Goal: Register for event/course

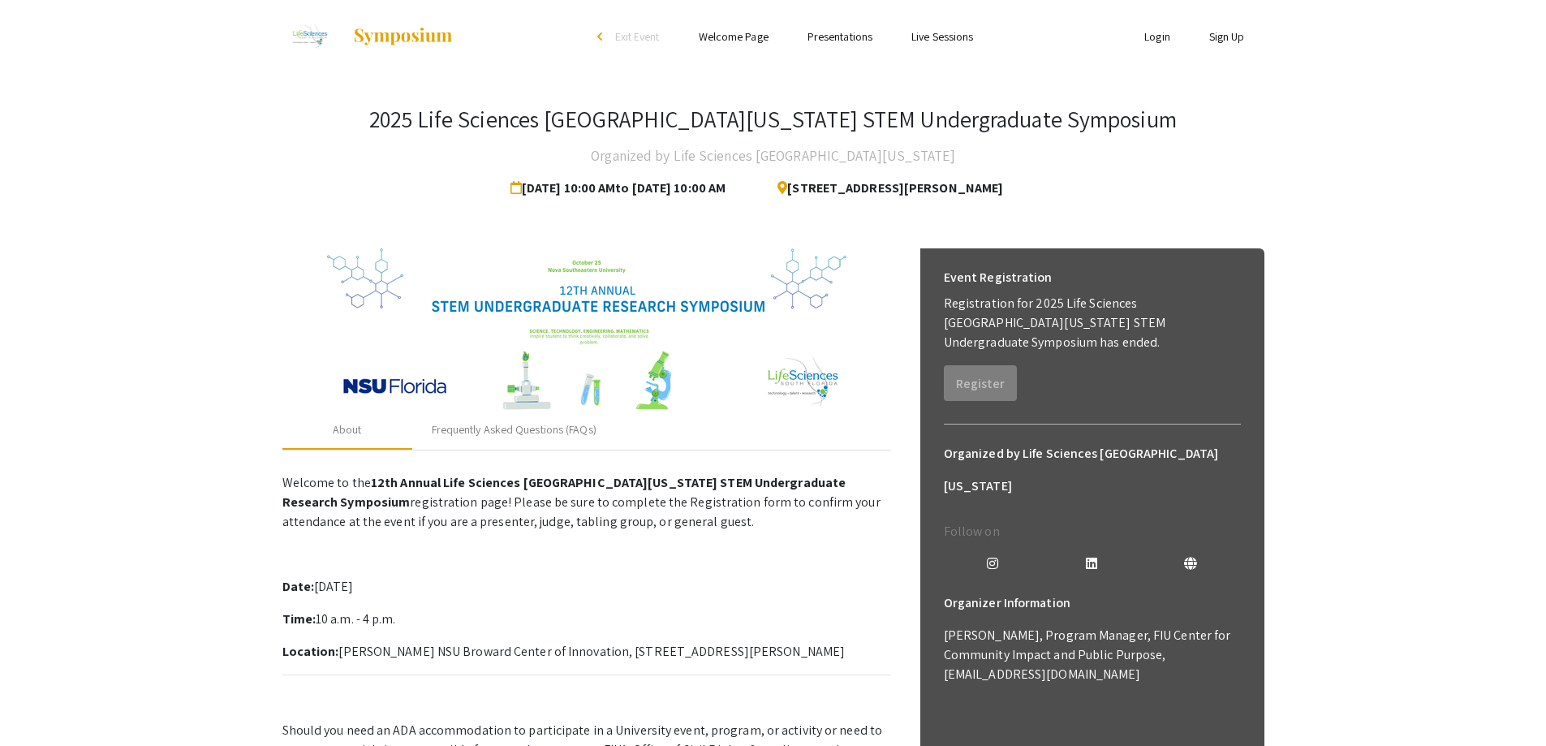
click at [1221, 32] on link "Sign Up" at bounding box center [1227, 36] width 36 height 15
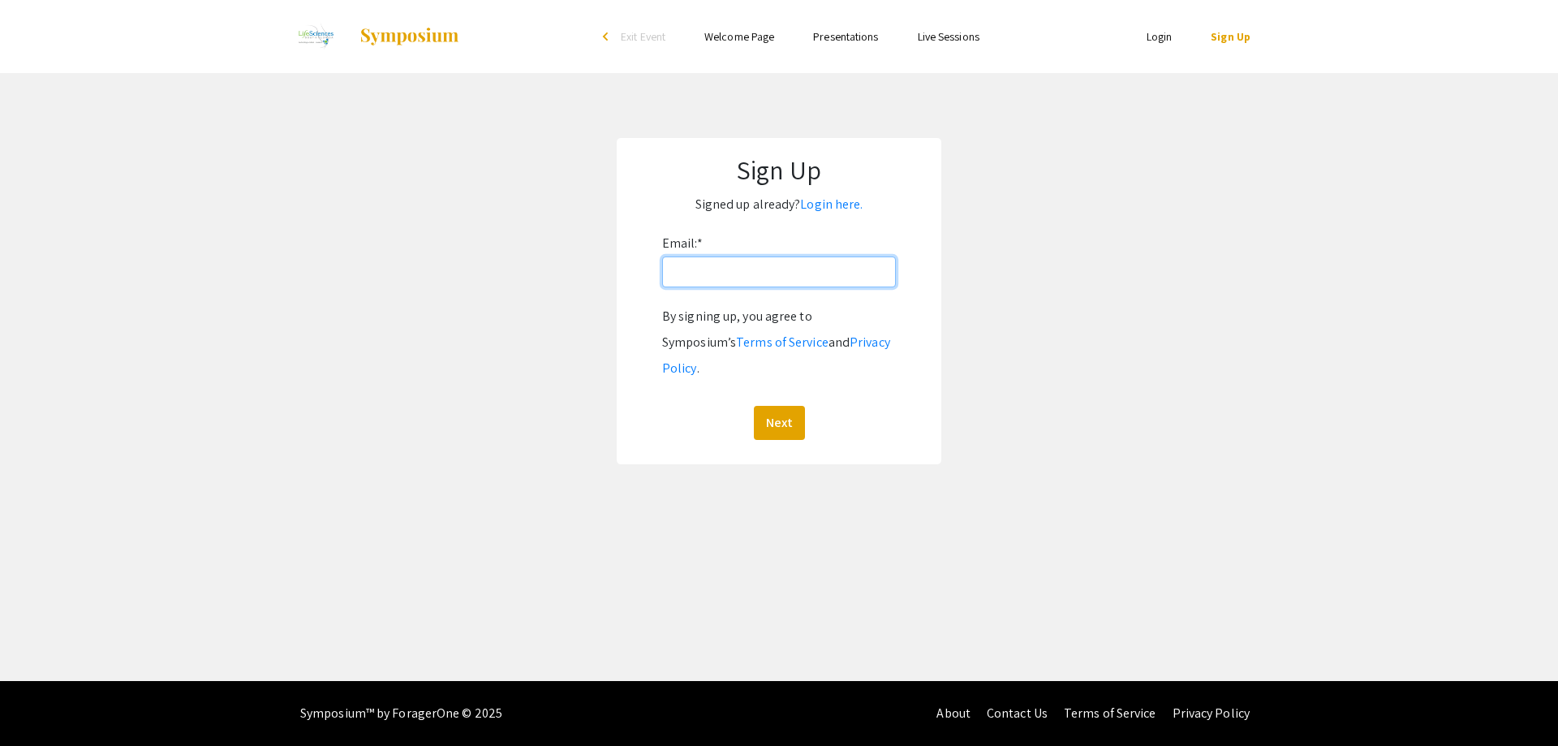
click at [736, 260] on input "Email: *" at bounding box center [779, 271] width 234 height 31
type input "[EMAIL_ADDRESS][DOMAIN_NAME]"
click at [787, 406] on button "Next" at bounding box center [779, 423] width 51 height 34
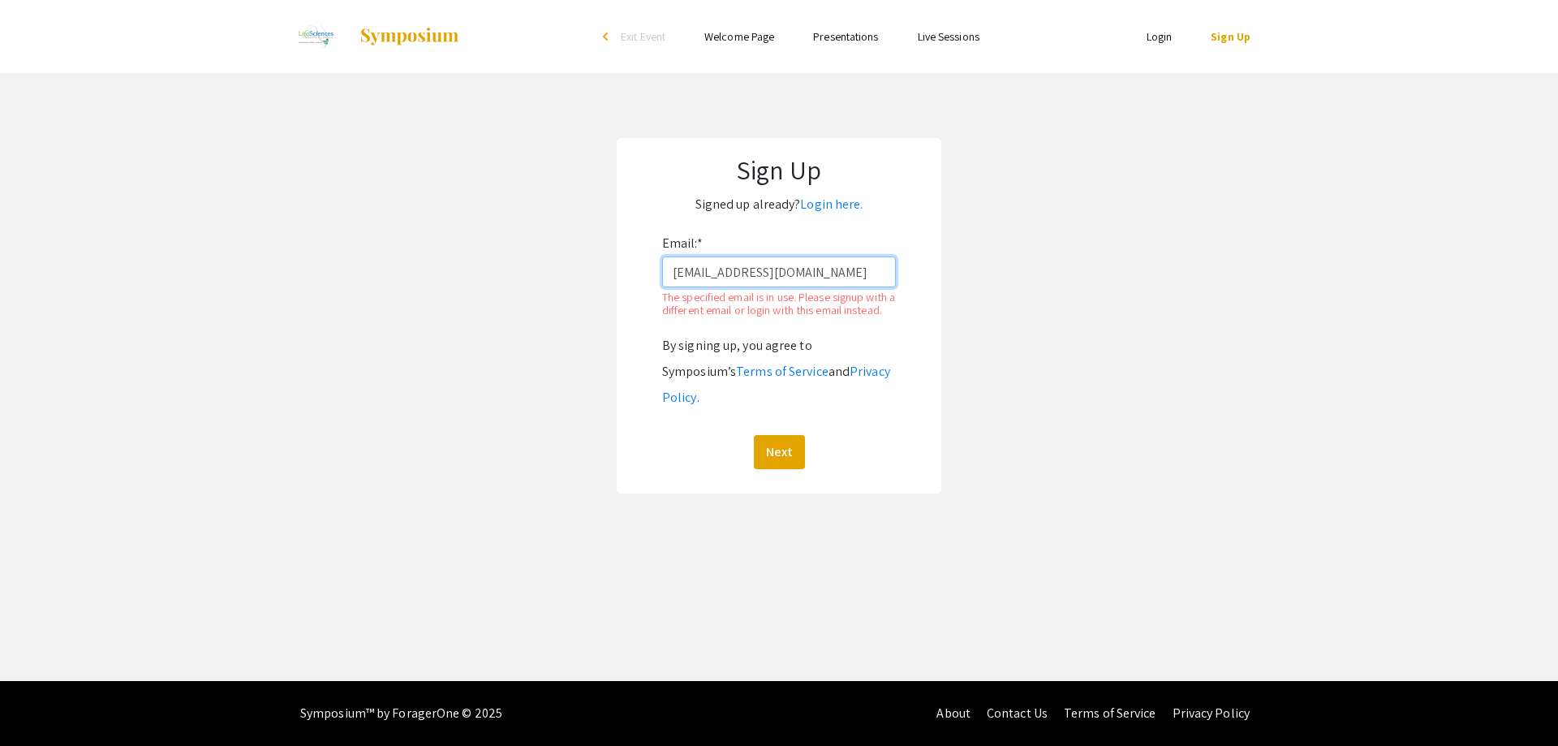
click at [824, 273] on input "[EMAIL_ADDRESS][DOMAIN_NAME]" at bounding box center [779, 271] width 234 height 31
click at [778, 439] on button "Next" at bounding box center [779, 452] width 51 height 34
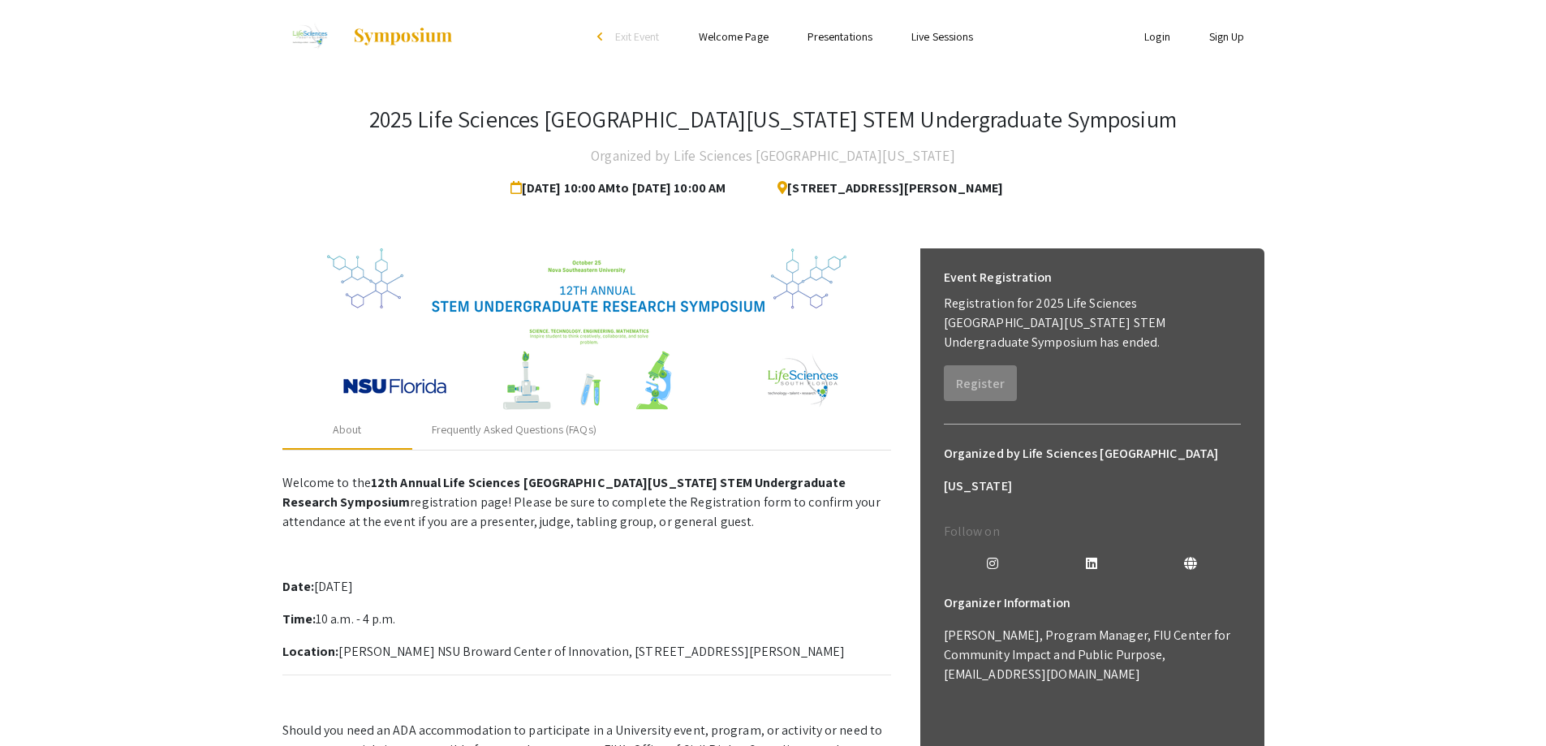
click at [1163, 42] on link "Login" at bounding box center [1157, 36] width 26 height 15
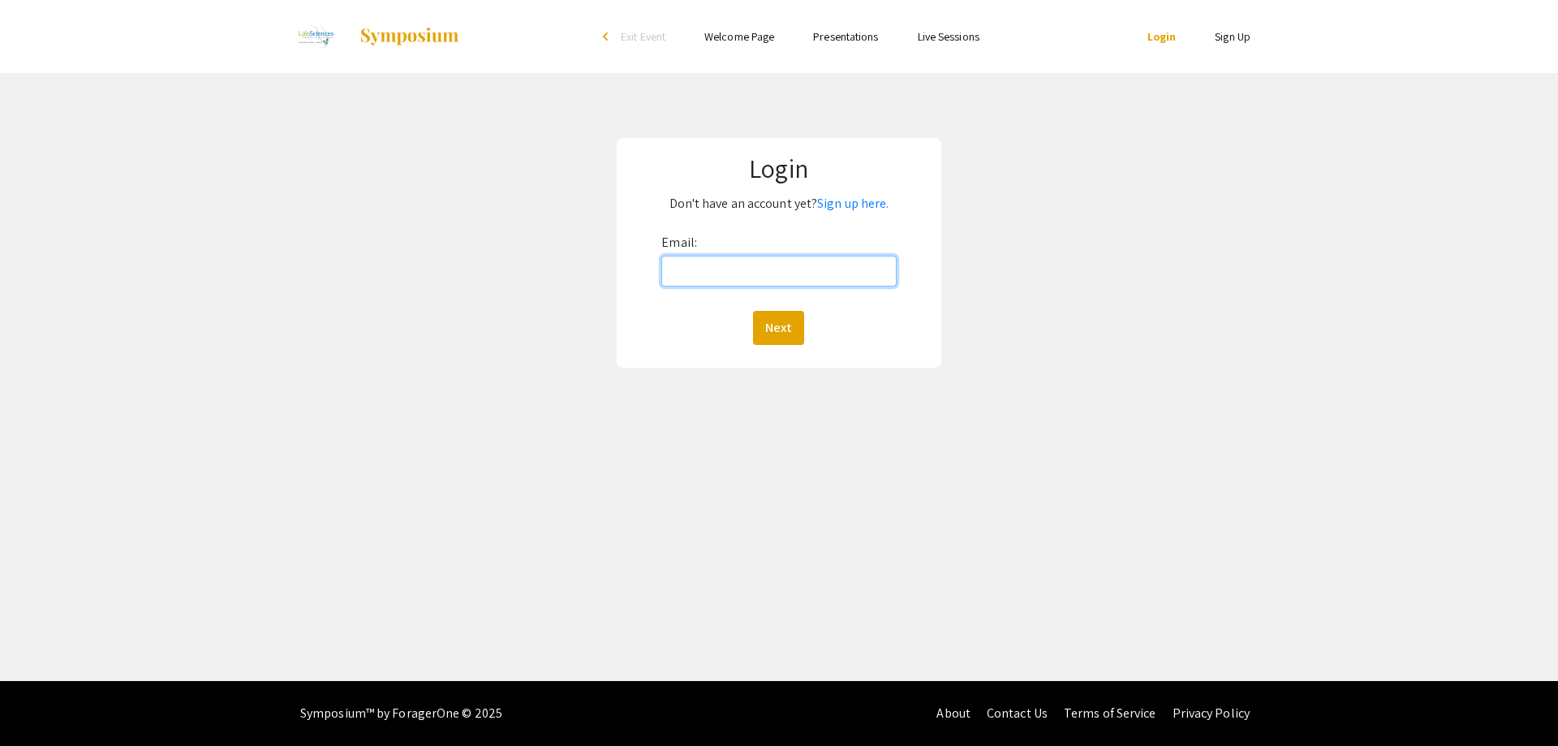
click at [755, 272] on input "Email:" at bounding box center [778, 271] width 235 height 31
type input "[EMAIL_ADDRESS][DOMAIN_NAME]"
click at [767, 314] on button "Next" at bounding box center [778, 328] width 51 height 34
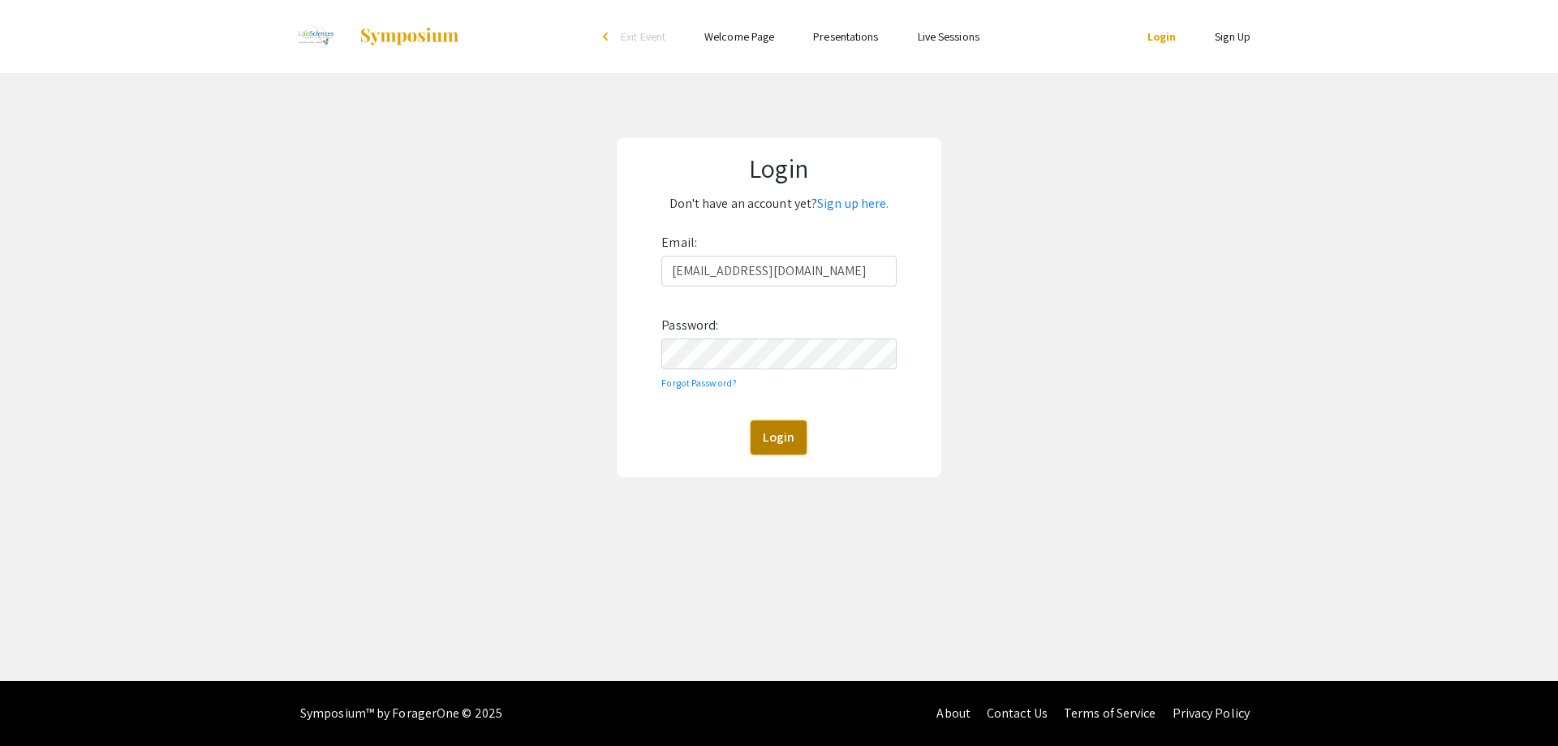
click at [769, 438] on button "Login" at bounding box center [779, 437] width 56 height 34
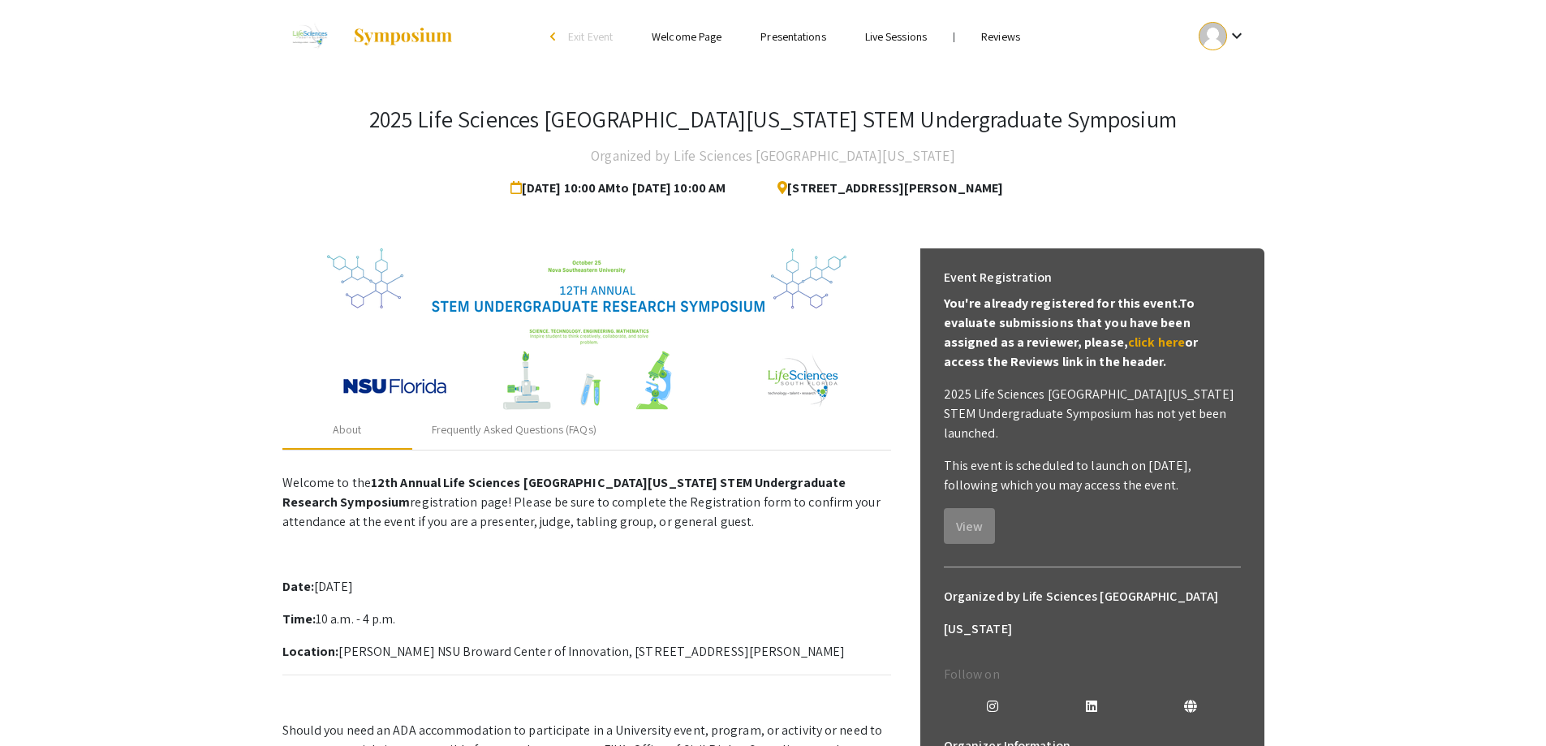
click at [1000, 30] on link "Reviews" at bounding box center [1000, 36] width 39 height 15
